Goal: Find contact information: Find contact information

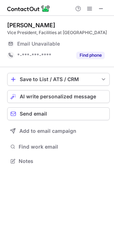
scroll to position [168, 114]
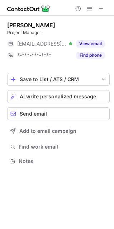
scroll to position [4, 4]
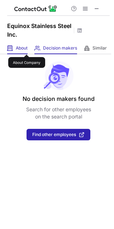
click at [27, 48] on span "About" at bounding box center [22, 48] width 12 height 6
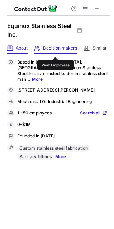
click at [56, 51] on span "Decision makers" at bounding box center [60, 48] width 34 height 6
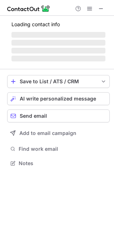
scroll to position [4, 4]
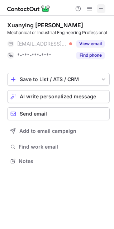
click at [100, 7] on span at bounding box center [101, 9] width 6 height 6
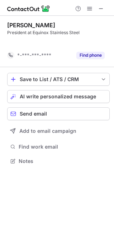
scroll to position [4, 4]
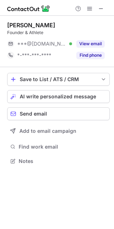
scroll to position [4, 4]
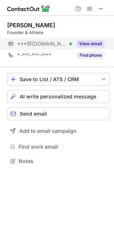
click at [95, 41] on button "View email" at bounding box center [90, 43] width 28 height 7
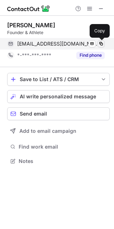
click at [99, 46] on span at bounding box center [101, 44] width 6 height 6
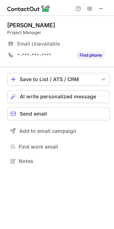
scroll to position [156, 114]
drag, startPoint x: 102, startPoint y: 8, endPoint x: 86, endPoint y: 19, distance: 19.7
click at [102, 8] on span at bounding box center [101, 9] width 6 height 6
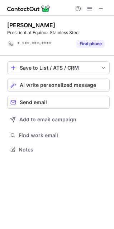
scroll to position [4, 4]
